Goal: Information Seeking & Learning: Check status

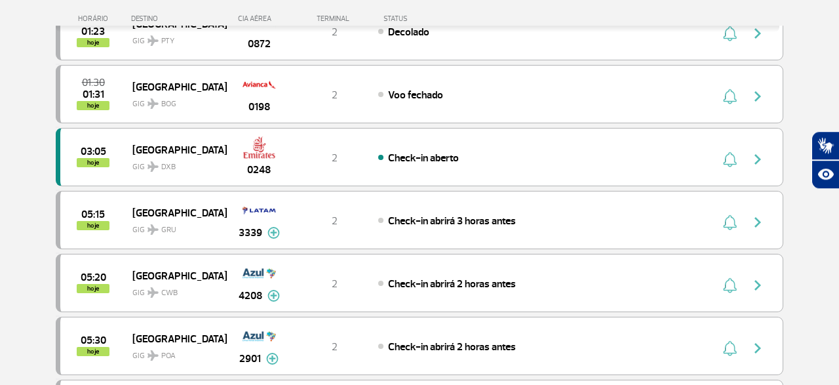
scroll to position [224, 0]
click at [534, 165] on div "03:05 hoje [GEOGRAPHIC_DATA] GIG DXB 0248 2 Check-in aberto" at bounding box center [420, 157] width 728 height 58
click at [758, 155] on img "button" at bounding box center [758, 160] width 16 height 16
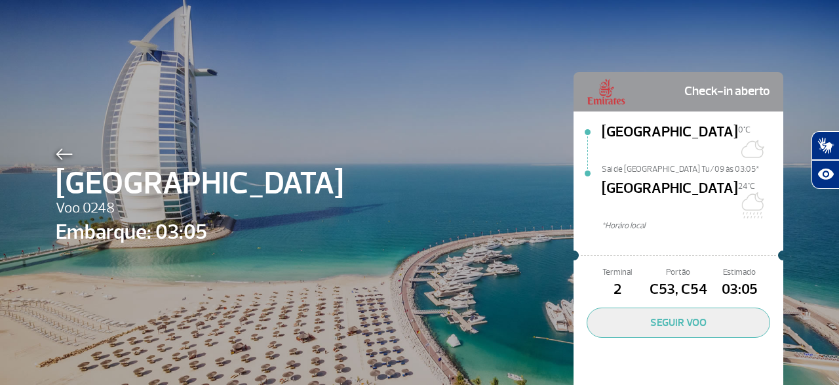
click at [62, 151] on img at bounding box center [64, 154] width 17 height 12
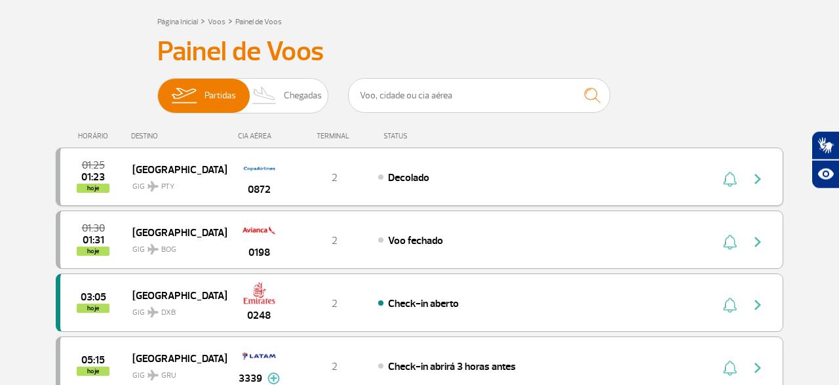
scroll to position [67, 0]
click at [464, 96] on input "text" at bounding box center [479, 96] width 262 height 35
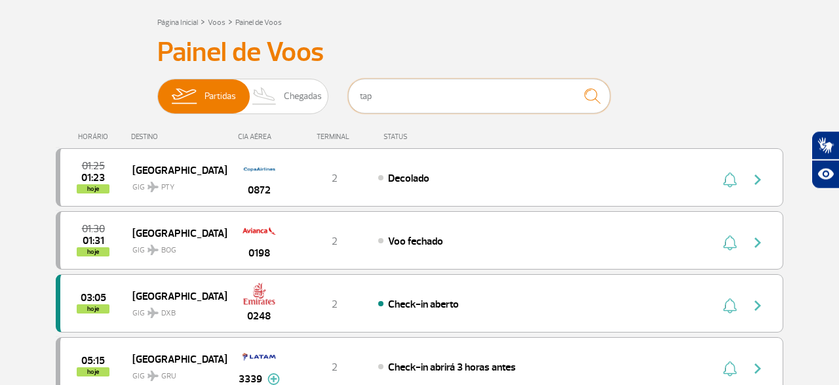
type input "tap"
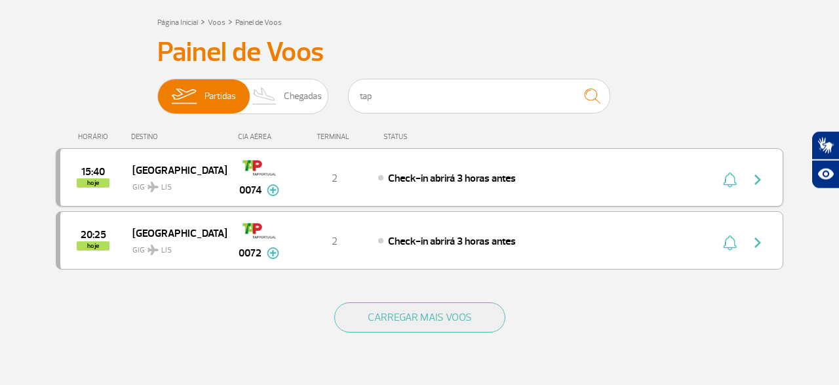
click at [309, 172] on div "2" at bounding box center [335, 177] width 87 height 14
